Goal: Task Accomplishment & Management: Complete application form

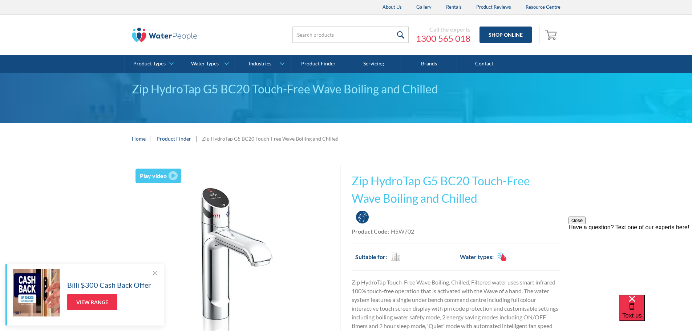
click at [617, 217] on div "close Have a question? Text one of our experts here!" at bounding box center [631, 260] width 124 height 87
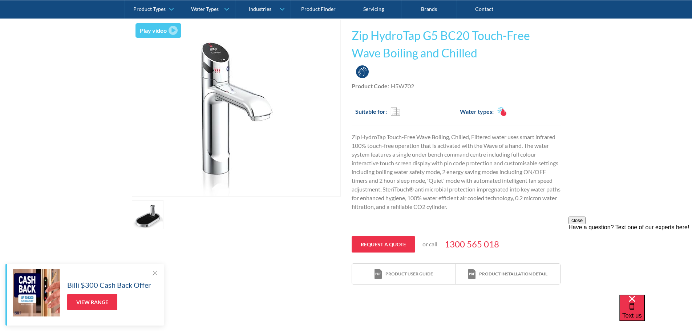
scroll to position [182, 0]
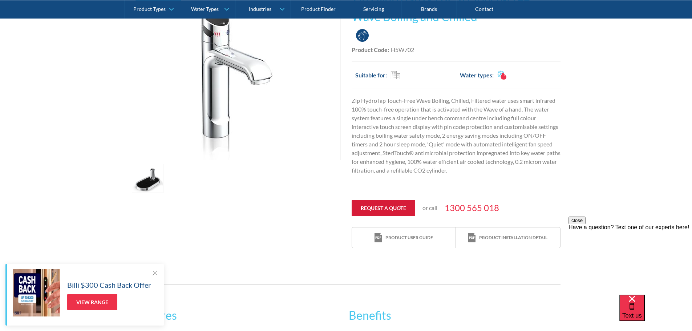
click at [391, 205] on link "Request a quote" at bounding box center [384, 208] width 64 height 16
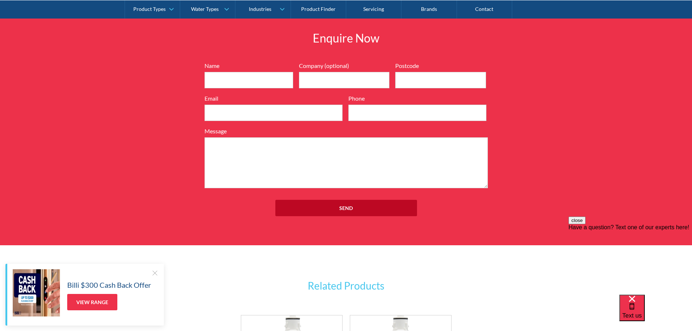
scroll to position [755, 0]
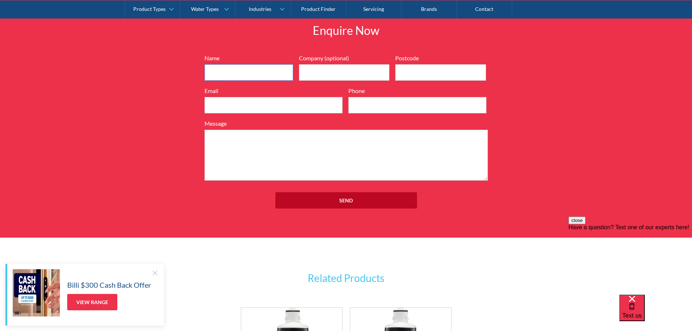
click at [244, 68] on input "Name" at bounding box center [249, 72] width 89 height 16
type input "Lena Phan"
type input "Heli Material Handling Oceania Pty Ltd"
type input "2164"
type input "info@heliau.com.au"
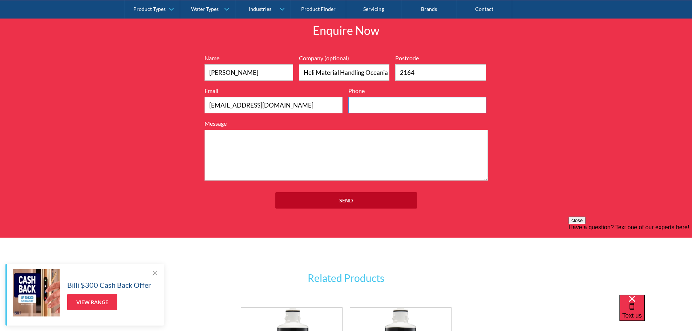
type input "0287836181"
click at [242, 143] on textarea "Message" at bounding box center [346, 155] width 283 height 51
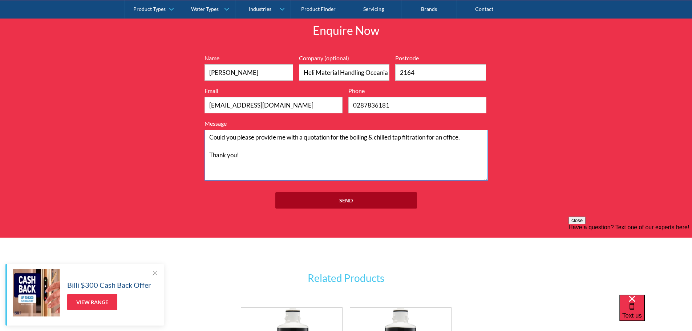
type textarea "Could you please provide me with a quotation for the boiling & chilled tap filt…"
click at [344, 203] on input "Send" at bounding box center [346, 200] width 142 height 16
